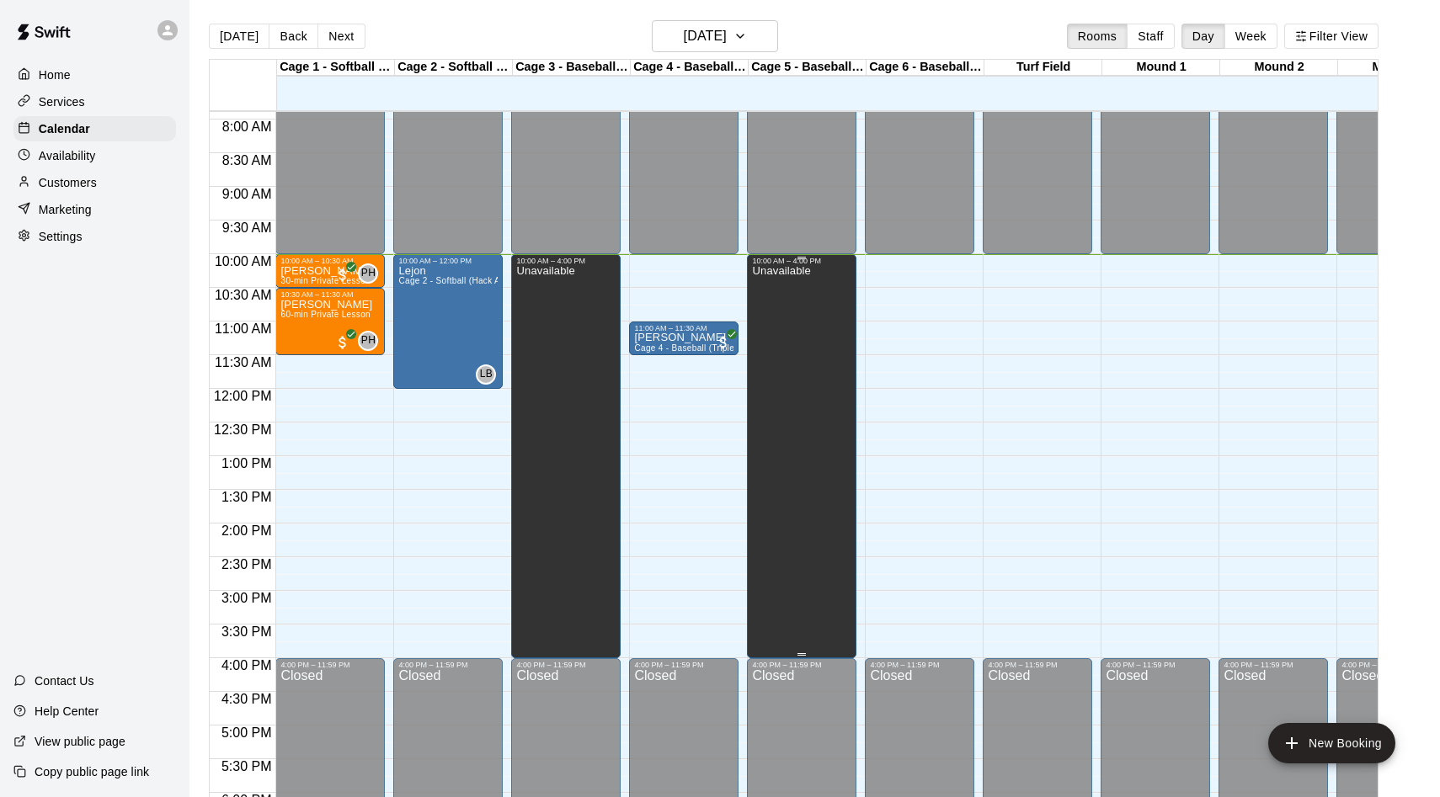
scroll to position [524, 0]
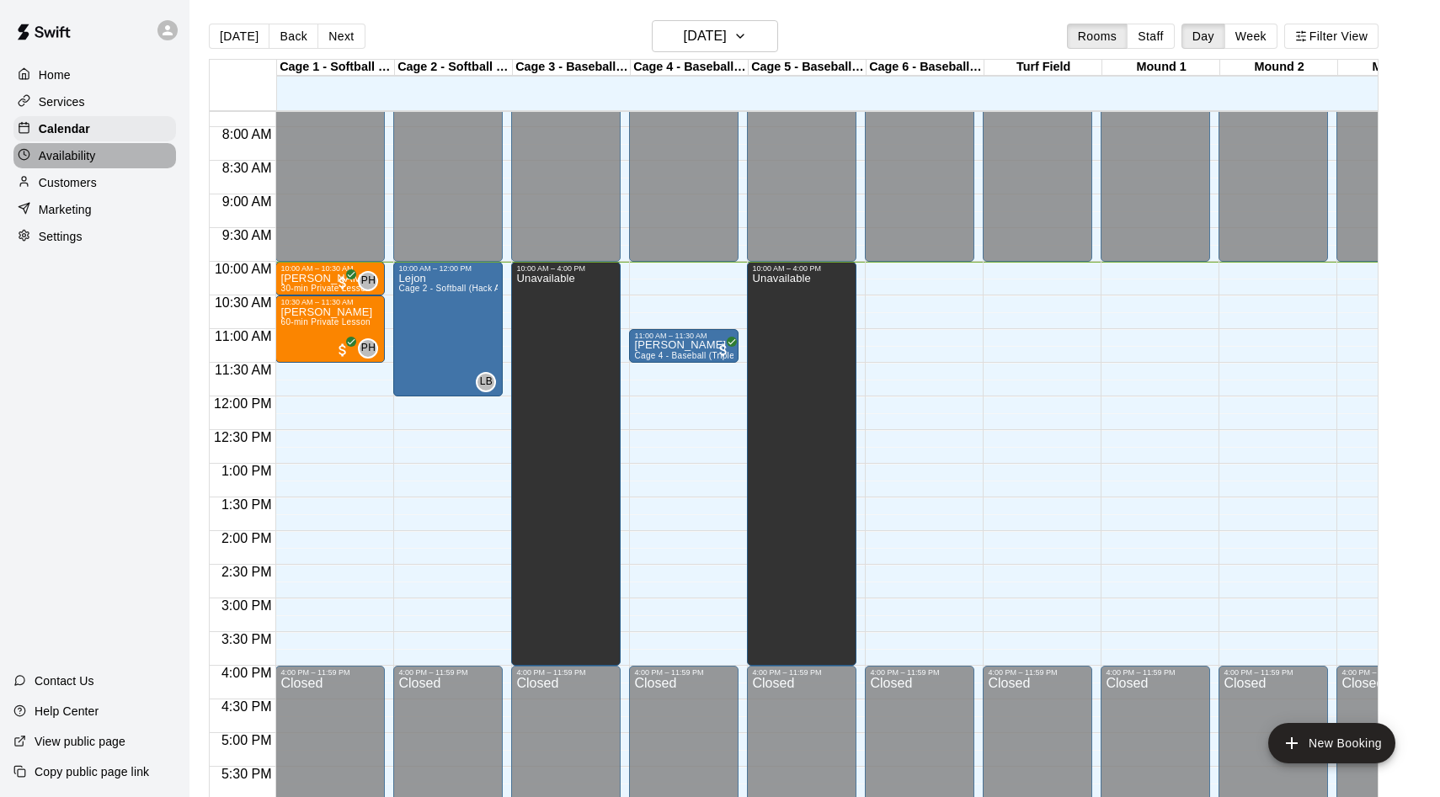
click at [56, 165] on div "Availability" at bounding box center [94, 155] width 163 height 25
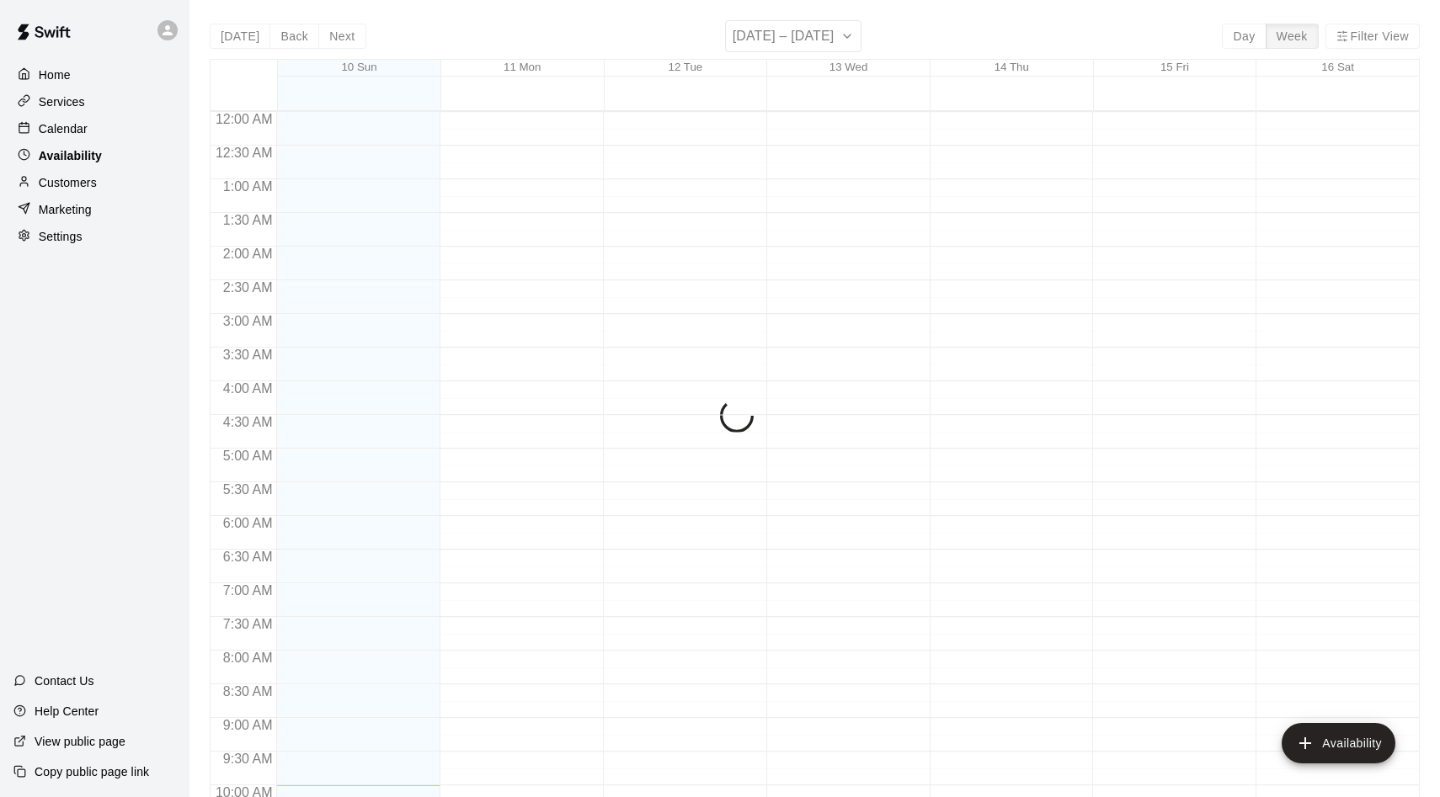
scroll to position [674, 0]
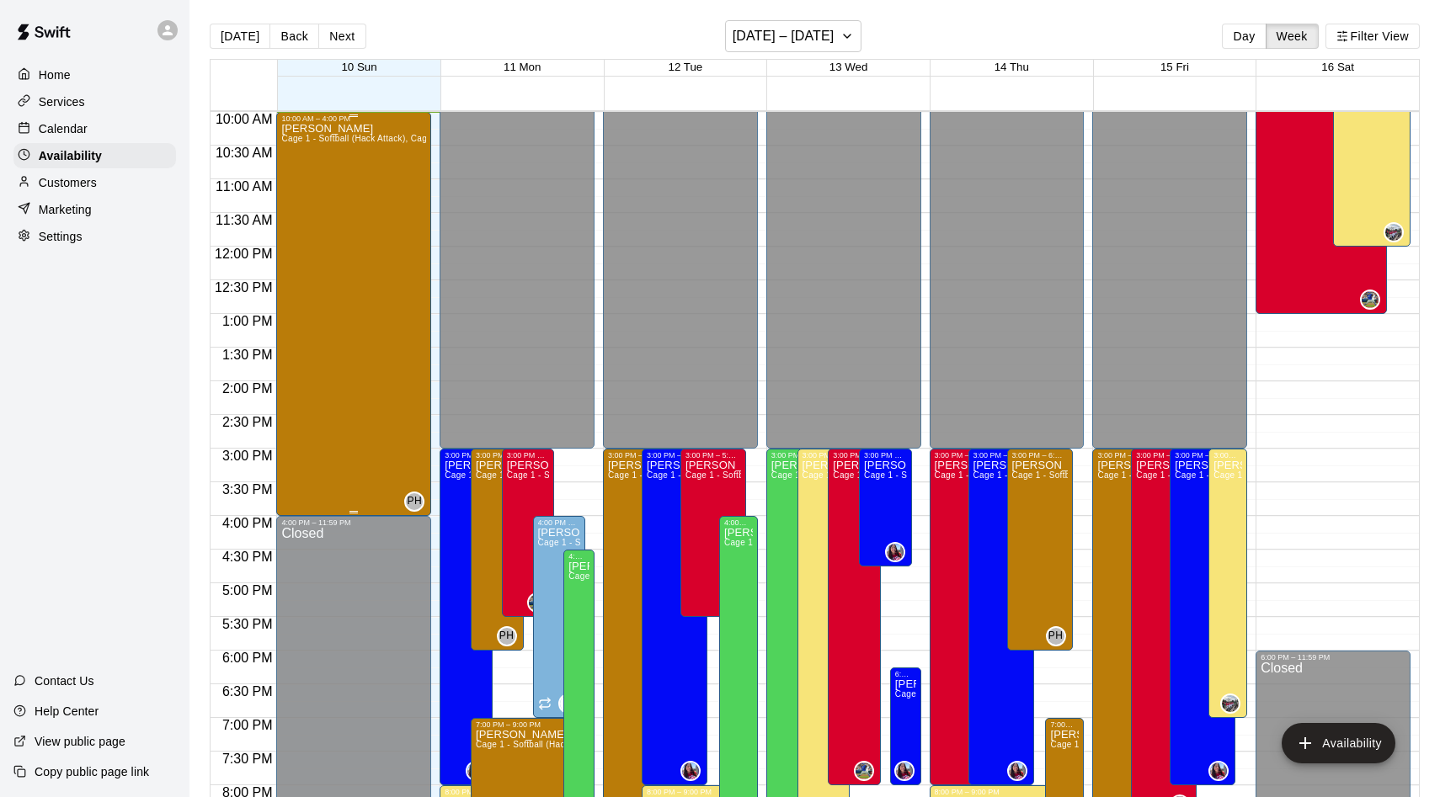
click at [355, 360] on div "[PERSON_NAME] Cage 1 - Softball (Hack Attack), Cage 2 - Softball (Triple Play),…" at bounding box center [353, 521] width 145 height 797
click at [301, 177] on icon "delete" at bounding box center [299, 180] width 12 height 15
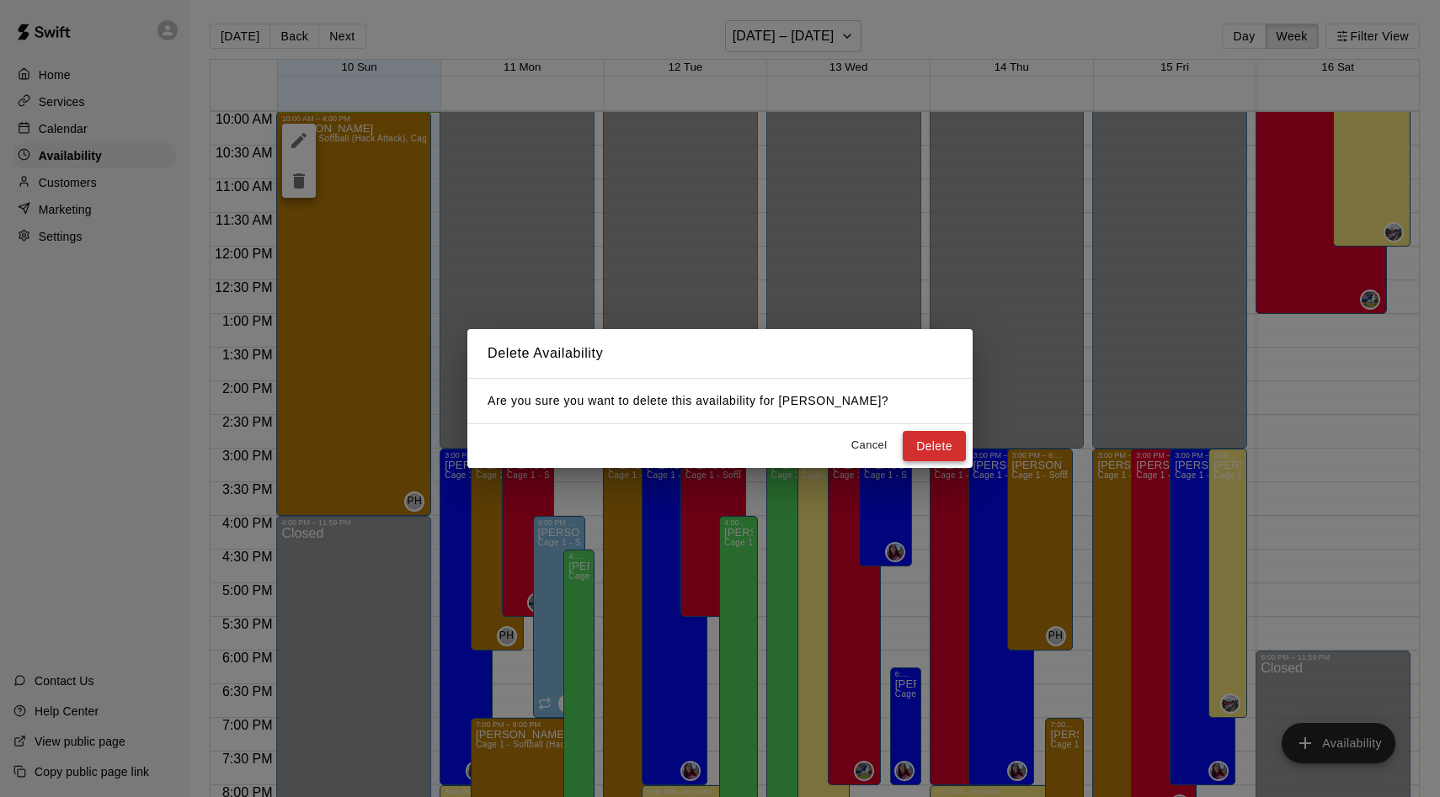
click at [937, 455] on button "Delete" at bounding box center [934, 446] width 63 height 31
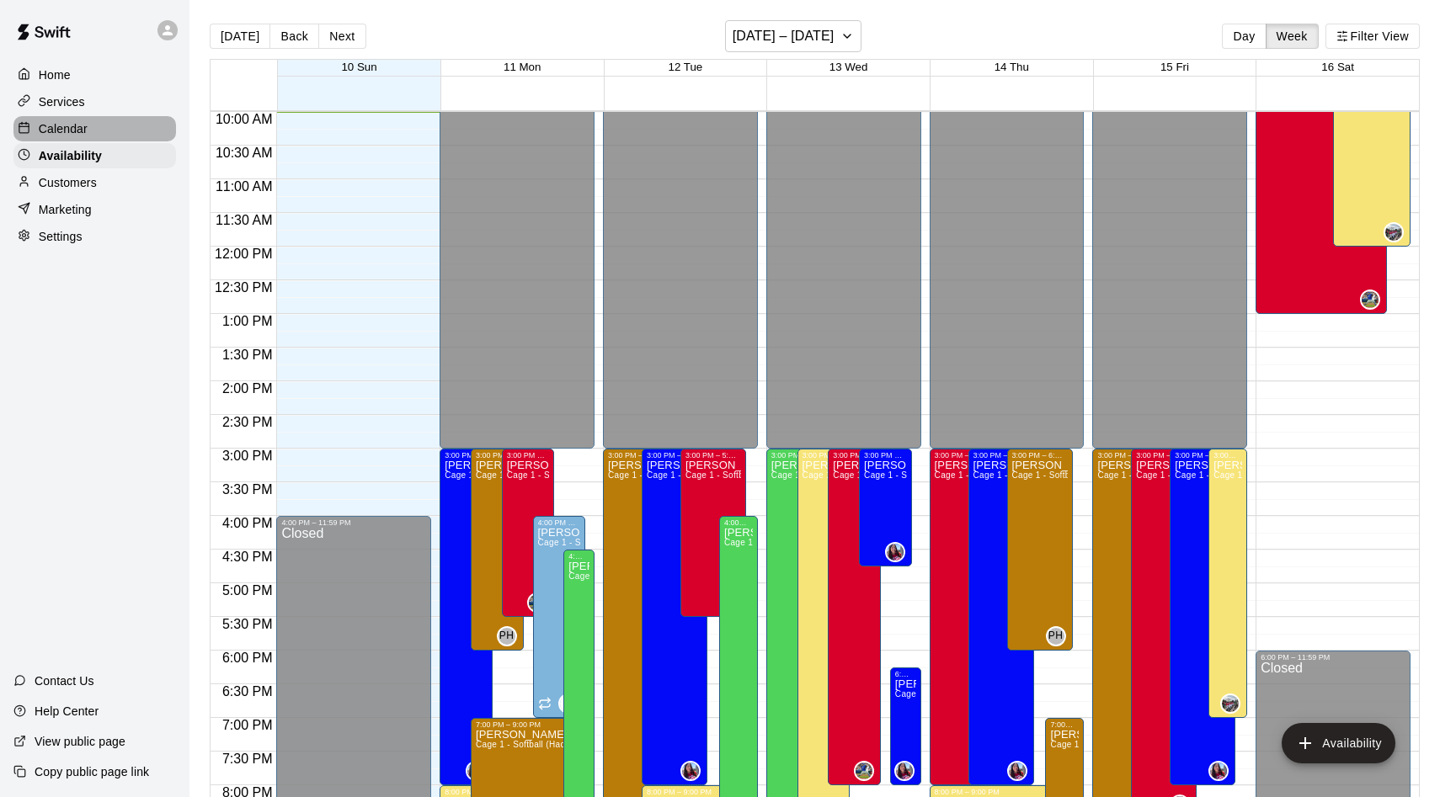
click at [101, 126] on div "Calendar" at bounding box center [94, 128] width 163 height 25
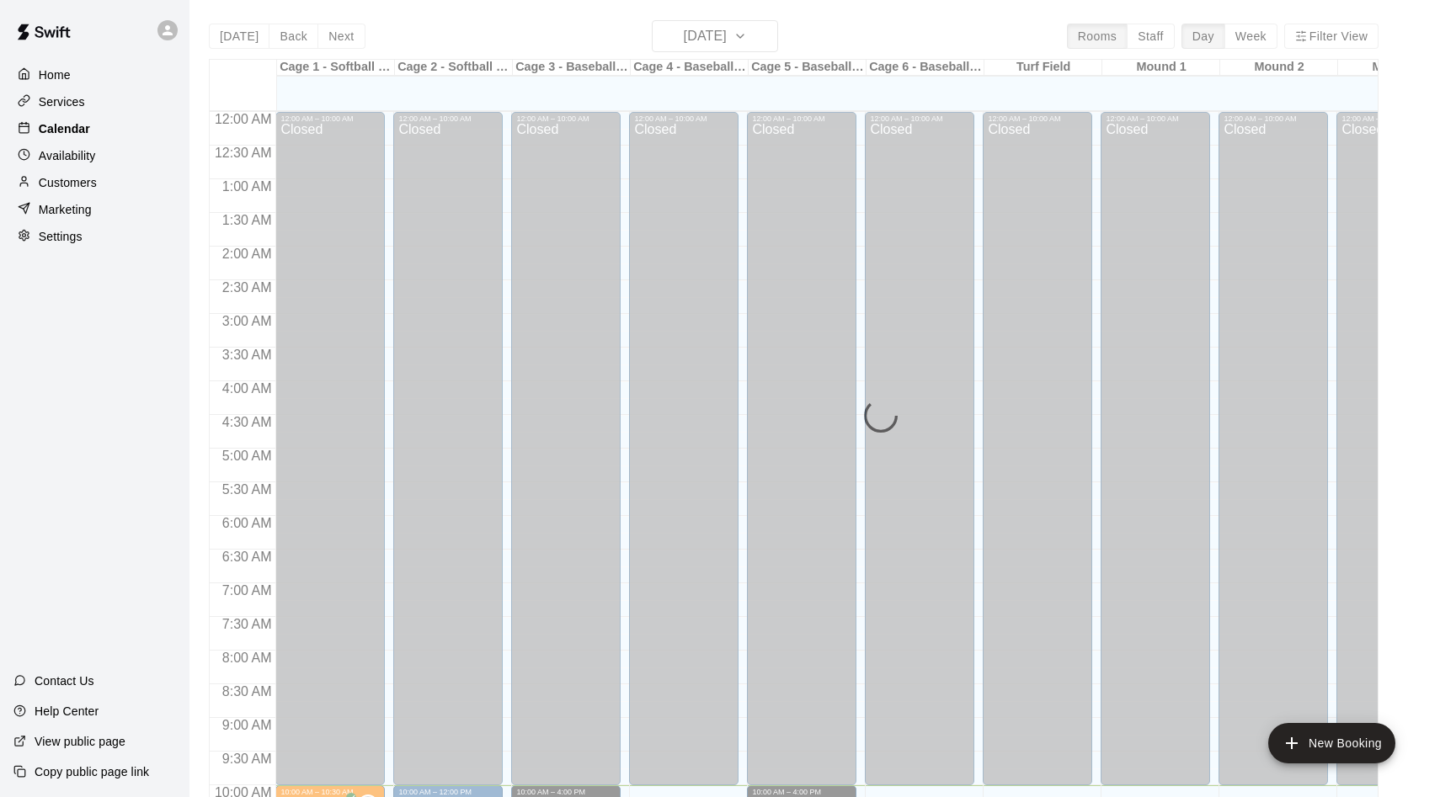
scroll to position [674, 0]
